Goal: Transaction & Acquisition: Purchase product/service

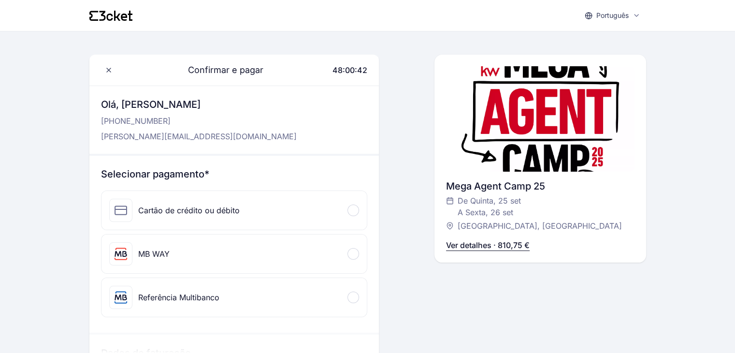
click at [157, 303] on div "Referência Multibanco" at bounding box center [164, 297] width 110 height 23
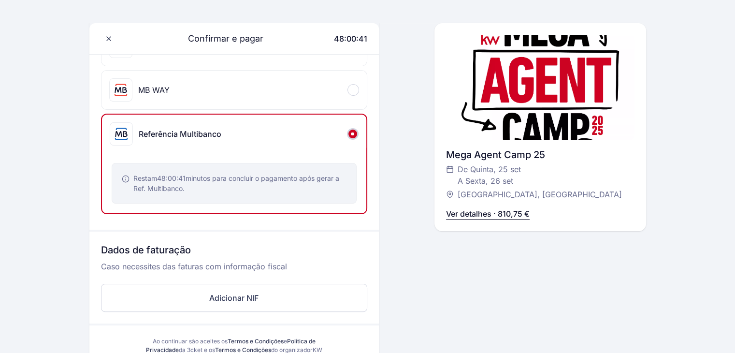
scroll to position [193, 0]
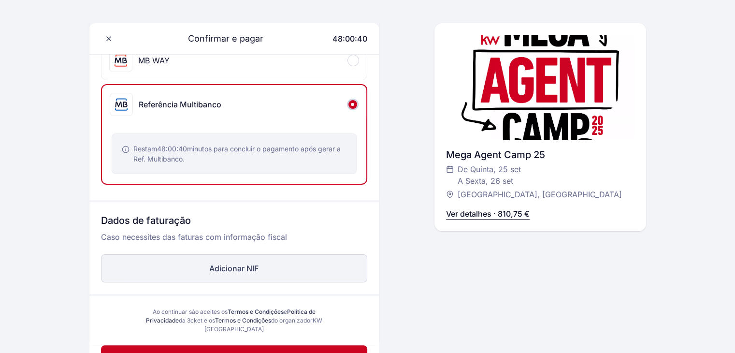
click at [244, 269] on button "Adicionar NIF" at bounding box center [234, 268] width 266 height 28
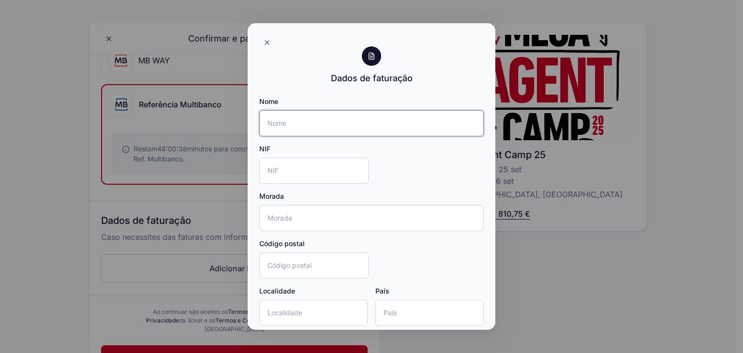
click at [369, 121] on input "Nome" at bounding box center [371, 123] width 224 height 26
type input "Yellow Select - Mediação Imobiliária"
click at [265, 40] on icon at bounding box center [267, 43] width 8 height 8
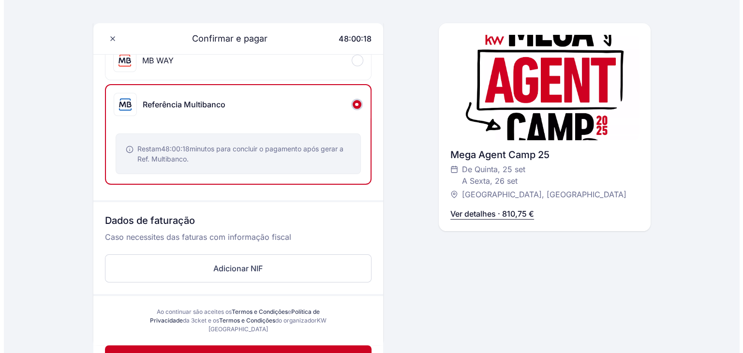
scroll to position [0, 0]
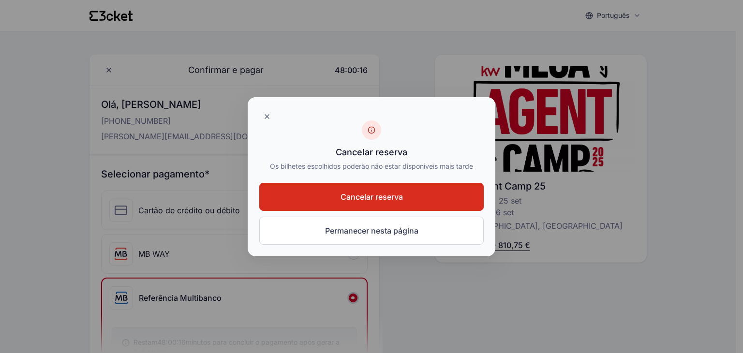
click at [379, 201] on span "Cancelar reserva" at bounding box center [371, 197] width 62 height 12
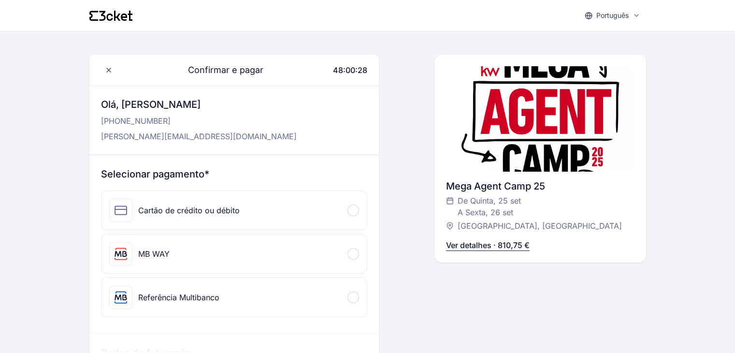
click at [64, 242] on div "Português English Português Català Español Français Confirmar e pagar 48:00:28 …" at bounding box center [367, 308] width 735 height 617
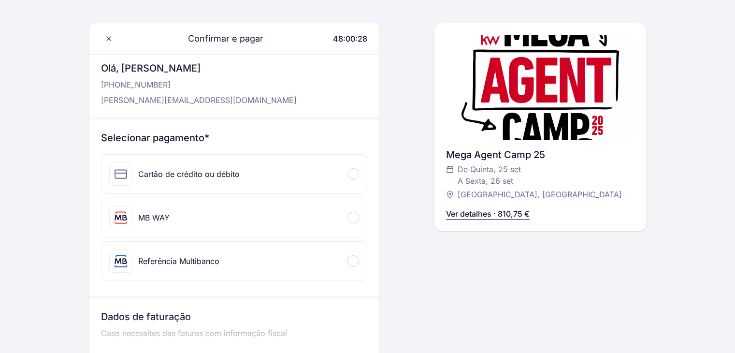
scroll to position [97, 0]
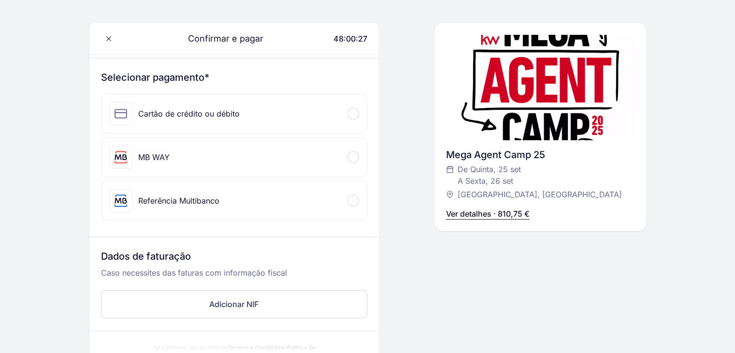
click at [172, 205] on div "Referência Multibanco" at bounding box center [164, 200] width 110 height 23
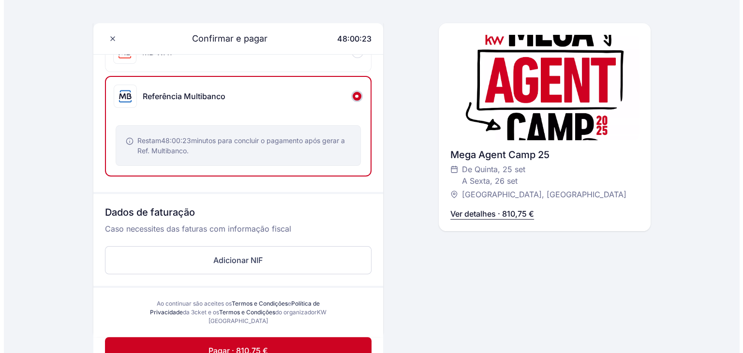
scroll to position [323, 0]
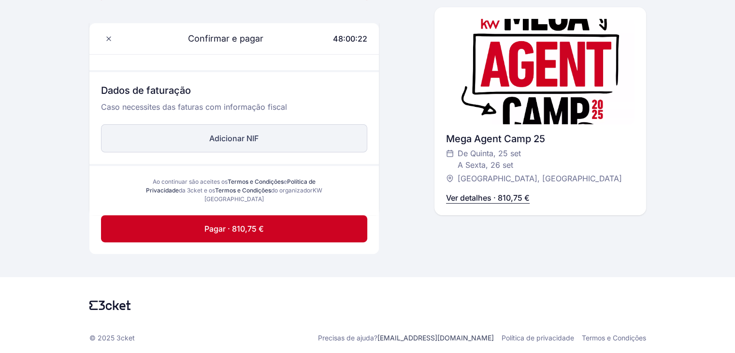
click at [270, 138] on button "Adicionar NIF" at bounding box center [234, 138] width 266 height 28
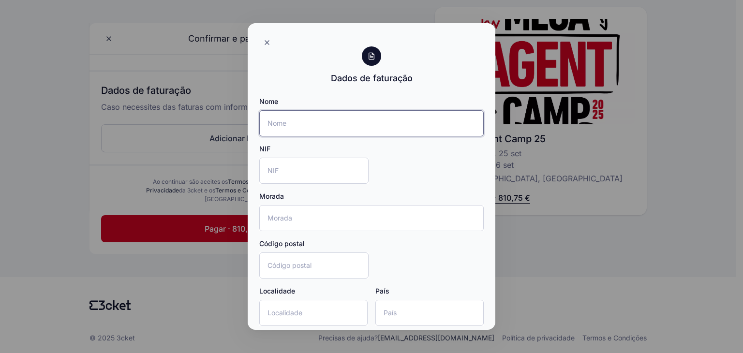
click at [343, 121] on input "Nome" at bounding box center [371, 123] width 224 height 26
type input "Yellow Select - Mediação Imobiliária, Lda"
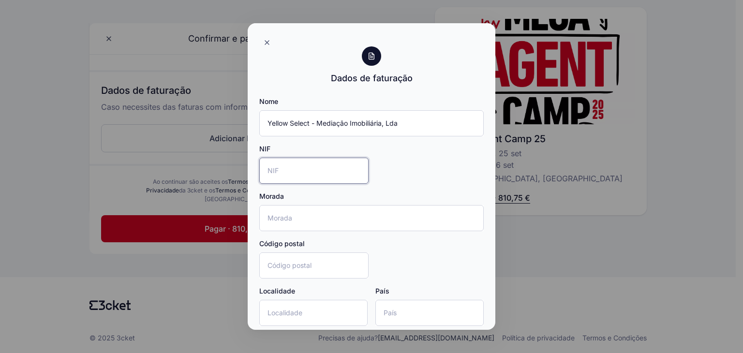
click at [301, 164] on input "NIF" at bounding box center [313, 171] width 109 height 26
type input "514474010"
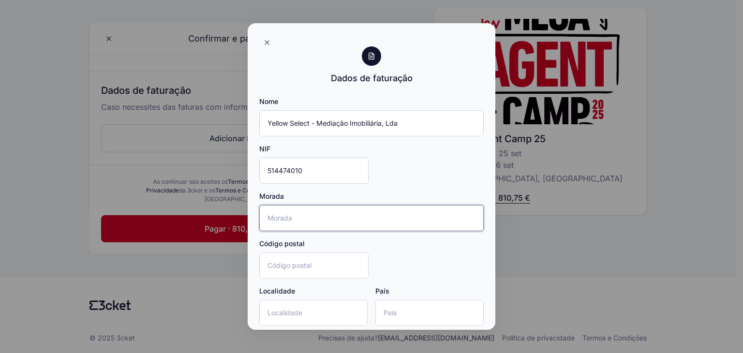
click at [295, 219] on input "Morada" at bounding box center [371, 218] width 224 height 26
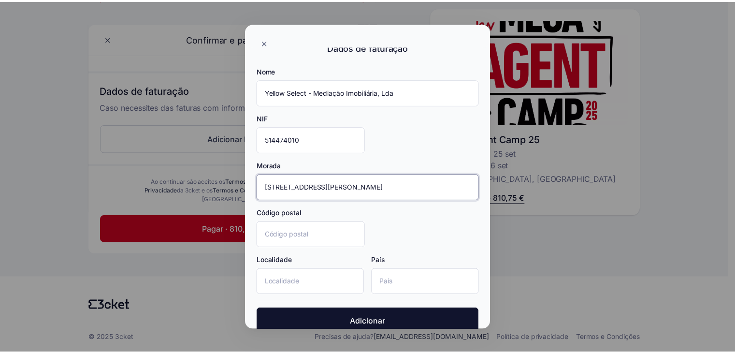
scroll to position [47, 0]
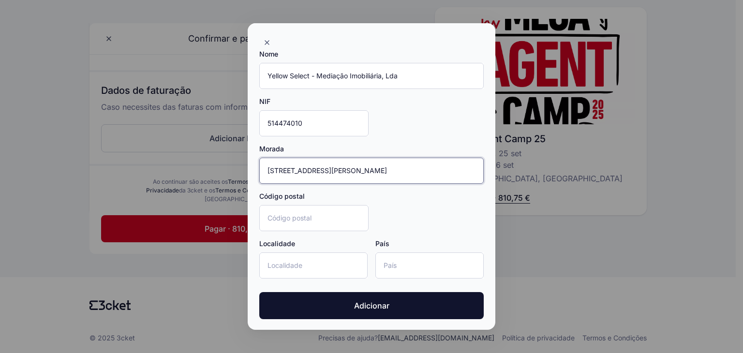
click at [402, 166] on input "Rua Ladislau Patricio, nº 6F, 1750-136, Lisboa" at bounding box center [371, 171] width 224 height 26
type input "Rua Ladislau Patricio, nº 6F, 1750-136, Lisboa"
drag, startPoint x: 312, startPoint y: 261, endPoint x: 331, endPoint y: 221, distance: 43.9
click at [312, 261] on input "Localidade" at bounding box center [313, 265] width 108 height 26
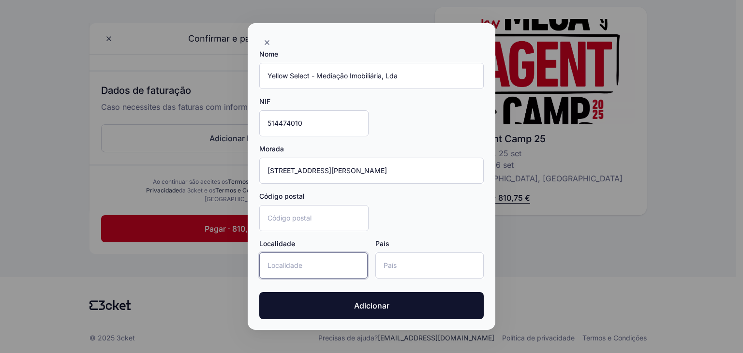
paste input "Lisboa"
type input "Lisboa"
drag, startPoint x: 360, startPoint y: 168, endPoint x: 385, endPoint y: 169, distance: 25.1
click at [385, 169] on input "Rua Ladislau Patricio, nº 6F, 1750-136, Lisboa" at bounding box center [371, 171] width 224 height 26
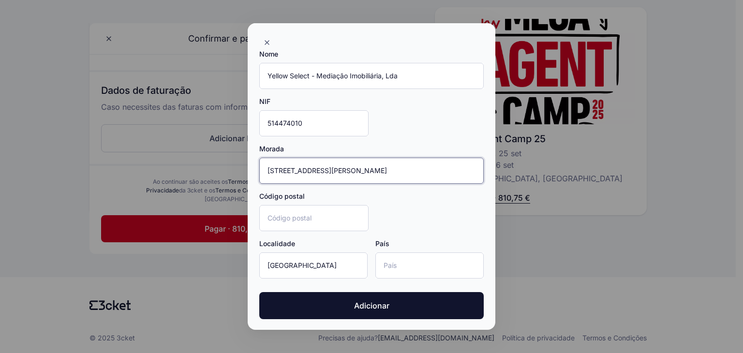
drag, startPoint x: 387, startPoint y: 170, endPoint x: 359, endPoint y: 170, distance: 27.6
click at [359, 170] on input "Rua Ladislau Patricio, nº 6F, 1750-136, Lisboa" at bounding box center [371, 171] width 224 height 26
type input "Rua Ladislau Patricio, nº 6F"
click at [339, 214] on input "Código postal" at bounding box center [313, 218] width 109 height 26
paste input "1750-136"
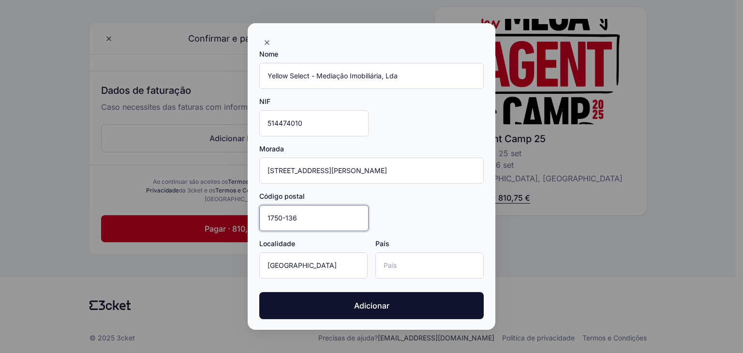
type input "1750-136"
click at [393, 264] on input "País" at bounding box center [429, 265] width 108 height 26
type input "Portugal"
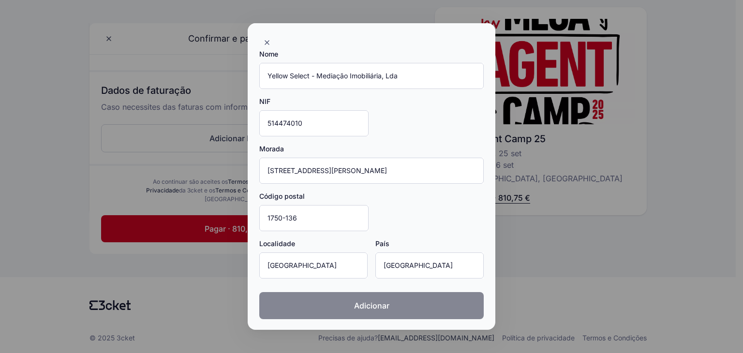
click at [398, 302] on button "Adicionar" at bounding box center [371, 305] width 224 height 27
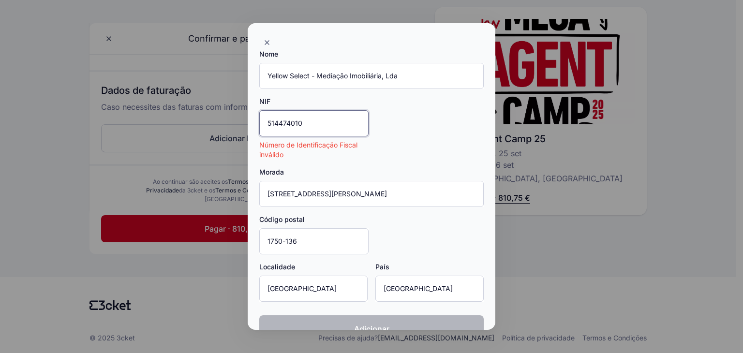
click at [314, 115] on input "514474010" at bounding box center [313, 123] width 109 height 26
click at [277, 120] on input "514474010" at bounding box center [313, 123] width 109 height 26
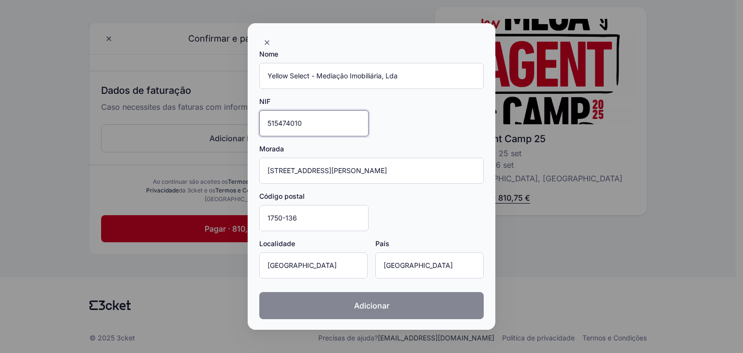
type input "515474010"
click at [369, 306] on span "Adicionar" at bounding box center [371, 306] width 35 height 12
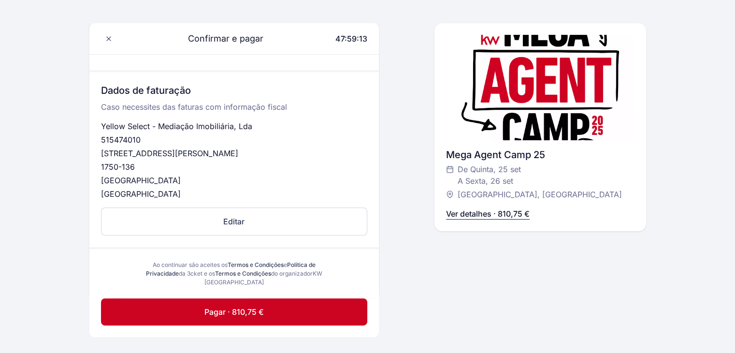
click at [505, 214] on p "Ver detalhes · 810,75 €" at bounding box center [488, 214] width 84 height 12
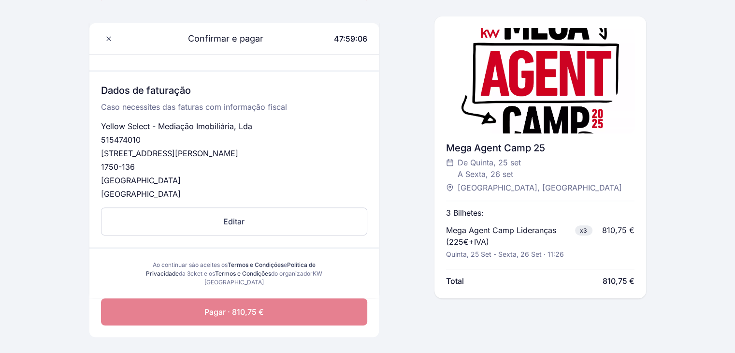
click at [253, 306] on span "Pagar · 810,75 €" at bounding box center [234, 312] width 59 height 12
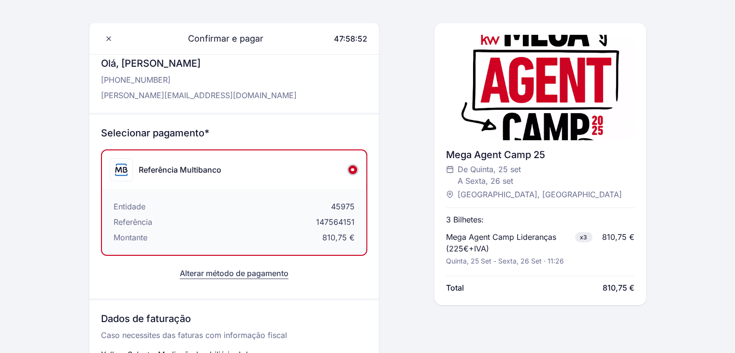
scroll to position [42, 0]
click at [483, 194] on span "[GEOGRAPHIC_DATA], [GEOGRAPHIC_DATA]" at bounding box center [540, 195] width 164 height 12
copy div "Hotel MH Atlântico, Peniche Ver detalhes · 810,75 €"
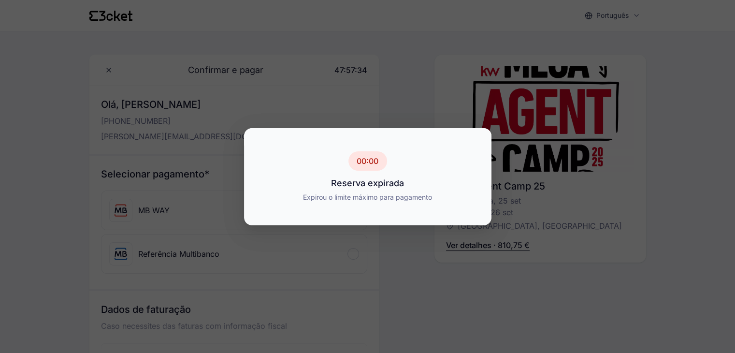
click at [591, 239] on div at bounding box center [367, 176] width 735 height 353
